Goal: Check status: Check status

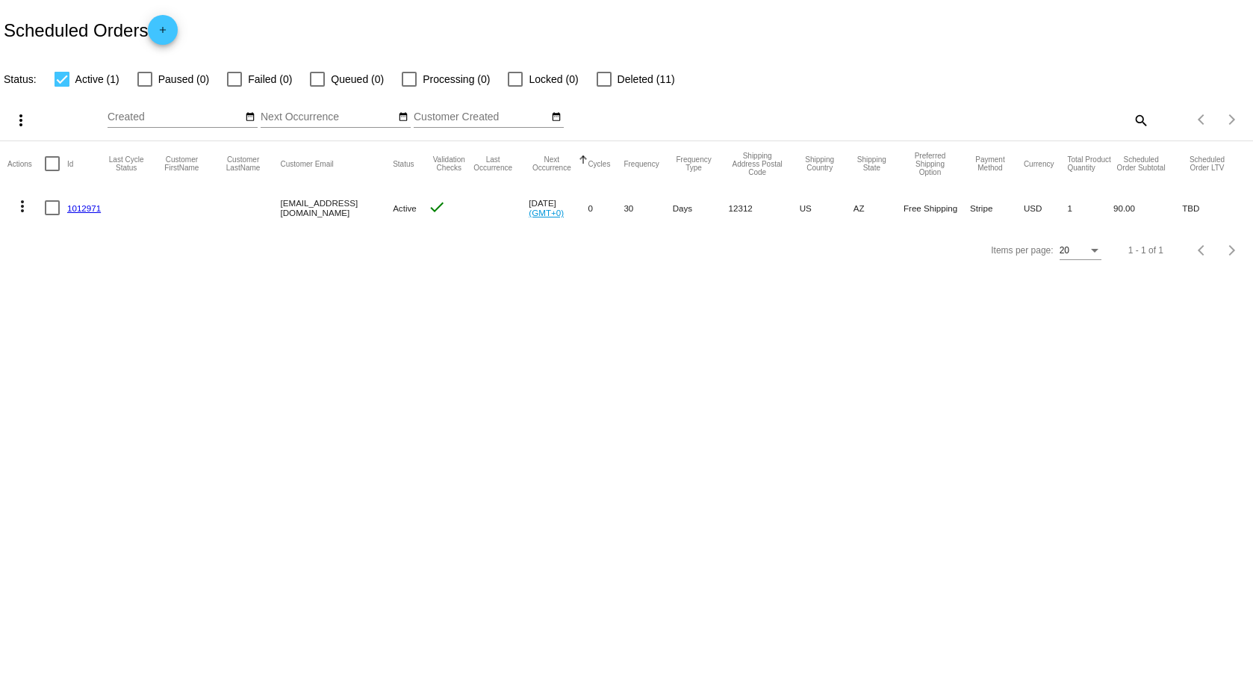
click at [639, 210] on mat-cell "30" at bounding box center [648, 207] width 49 height 43
drag, startPoint x: 1104, startPoint y: 204, endPoint x: 1158, endPoint y: 205, distance: 53.8
click at [1158, 205] on mat-row "more_vert 1012971 diaczek.p@mpcreation.net Active check Sep 20 2025 (GMT+0) 0 3…" at bounding box center [626, 207] width 1239 height 43
click at [882, 432] on body "Scheduled Orders add Status: Active (1) Paused (0) Failed (0) Queued (0) Proces…" at bounding box center [626, 349] width 1253 height 698
click at [28, 210] on mat-icon "more_vert" at bounding box center [22, 206] width 18 height 18
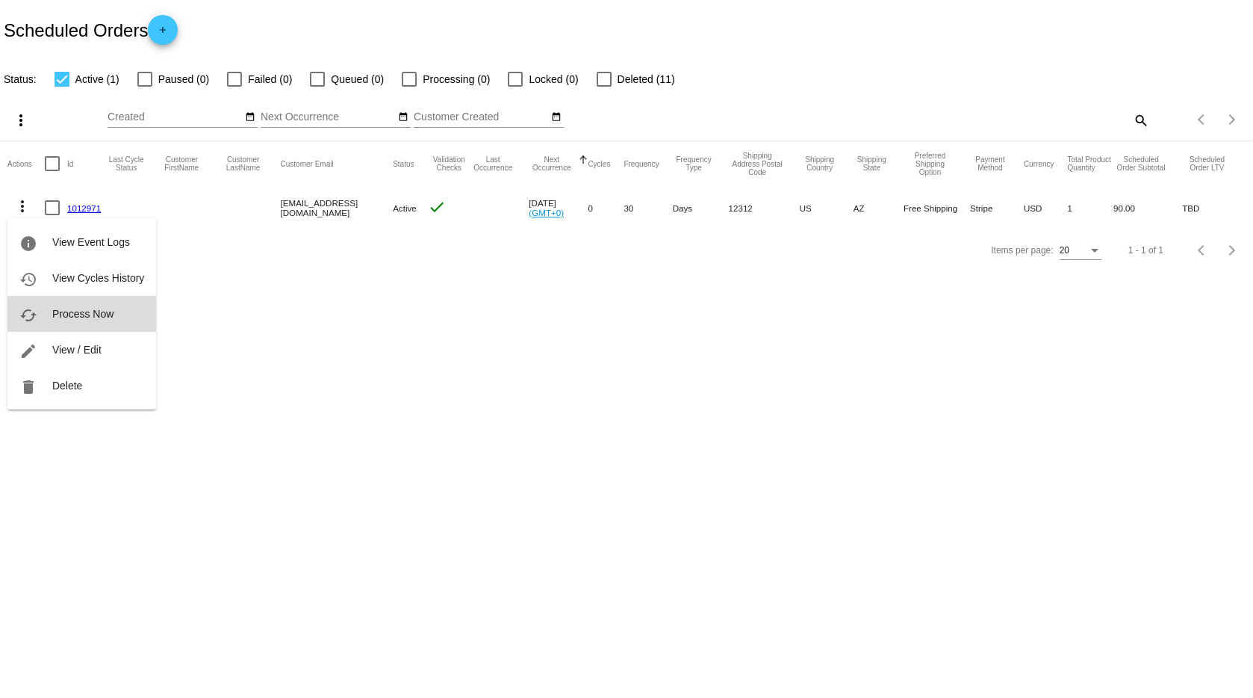
click at [96, 323] on button "cached Process Now" at bounding box center [81, 314] width 149 height 36
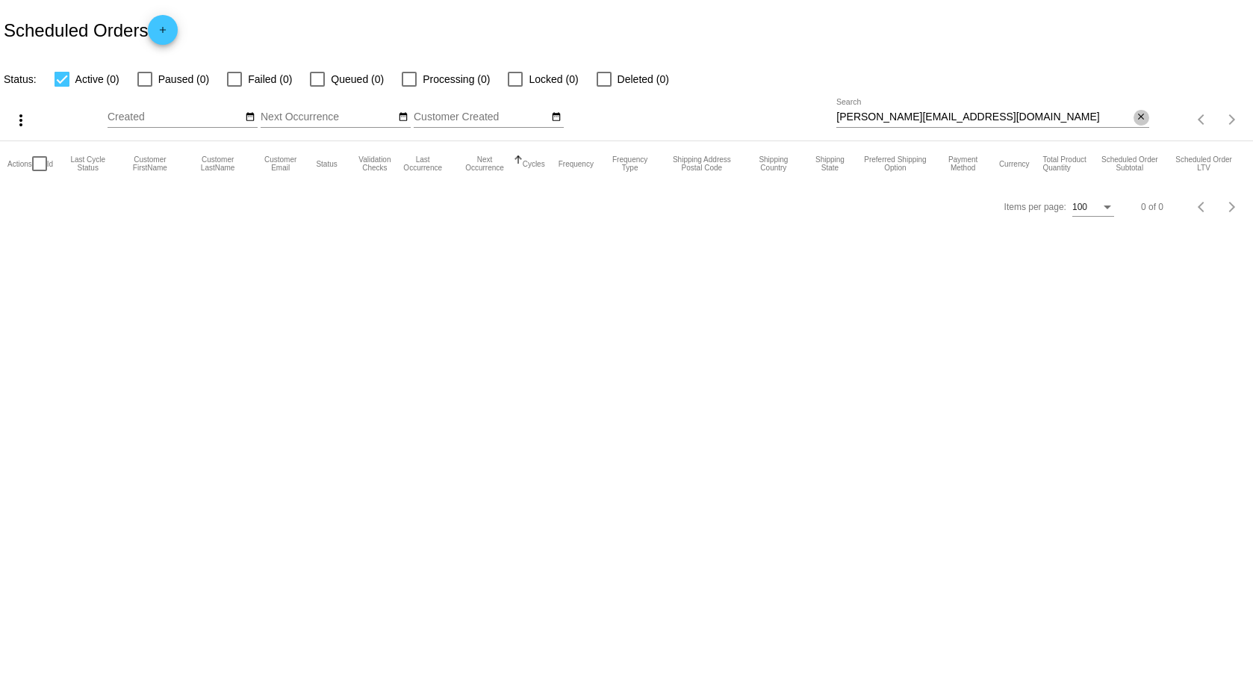
click at [1146, 122] on mat-icon "close" at bounding box center [1141, 117] width 10 height 12
